Goal: Transaction & Acquisition: Purchase product/service

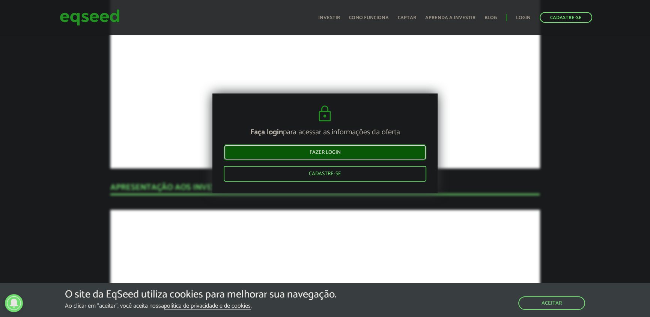
click at [317, 151] on link "Fazer login" at bounding box center [325, 153] width 203 height 16
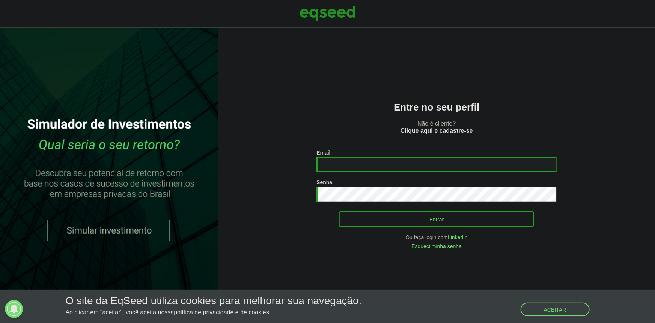
type input "**********"
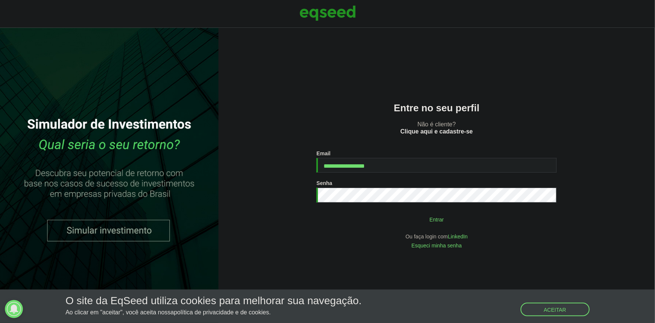
click at [392, 221] on button "Entrar" at bounding box center [436, 219] width 195 height 14
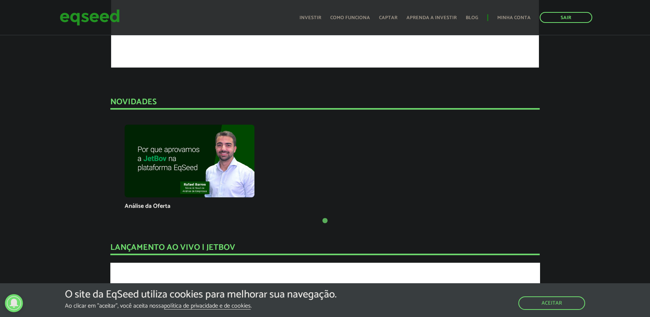
scroll to position [494, 0]
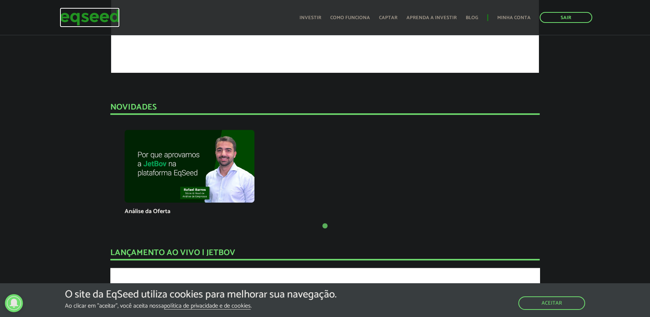
click at [63, 17] on img at bounding box center [90, 18] width 60 height 20
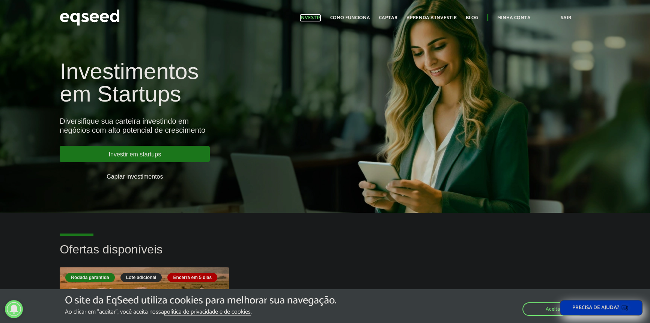
click at [321, 16] on link "Investir" at bounding box center [311, 17] width 22 height 5
